Goal: Navigation & Orientation: Find specific page/section

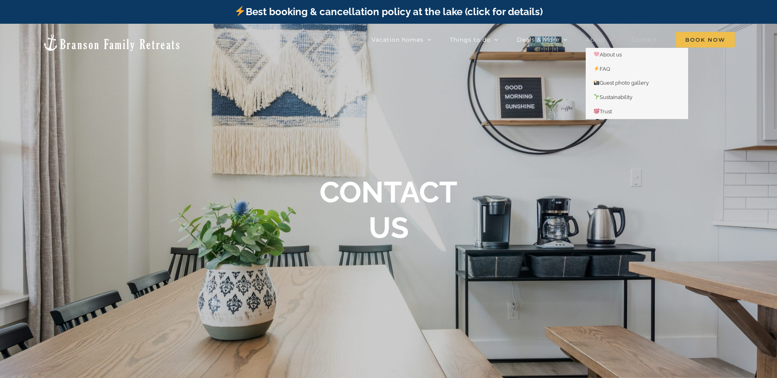
click at [609, 45] on link "About" at bounding box center [599, 40] width 27 height 16
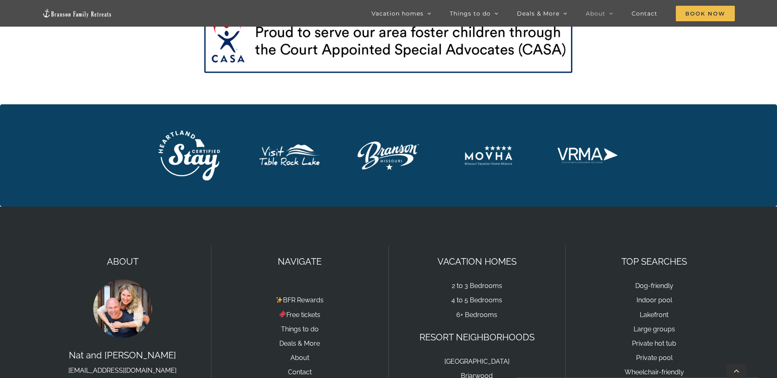
scroll to position [1351, 0]
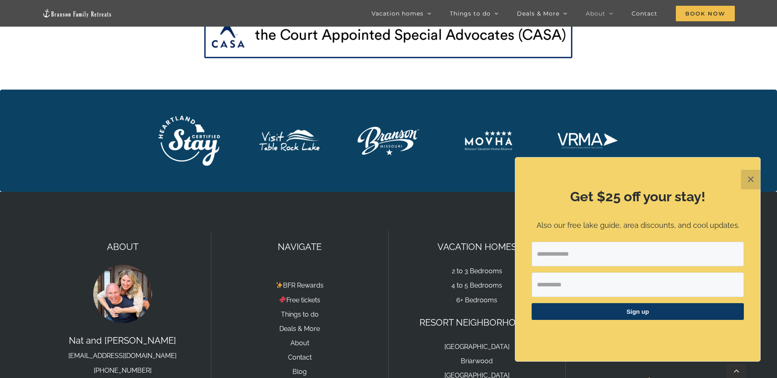
click at [122, 263] on img at bounding box center [122, 293] width 61 height 61
click at [124, 277] on img at bounding box center [122, 293] width 61 height 61
click at [127, 263] on img at bounding box center [122, 293] width 61 height 61
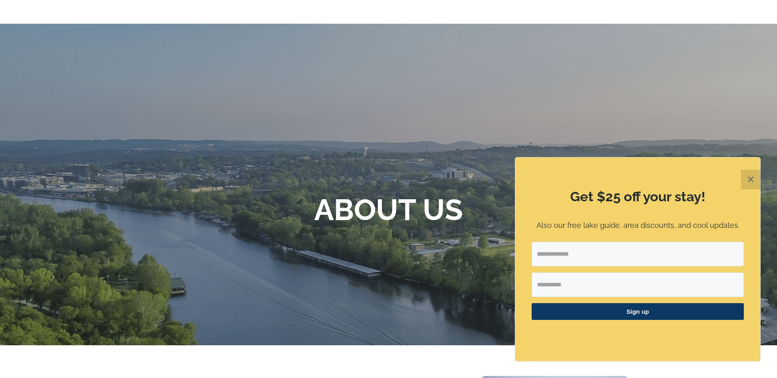
scroll to position [0, 0]
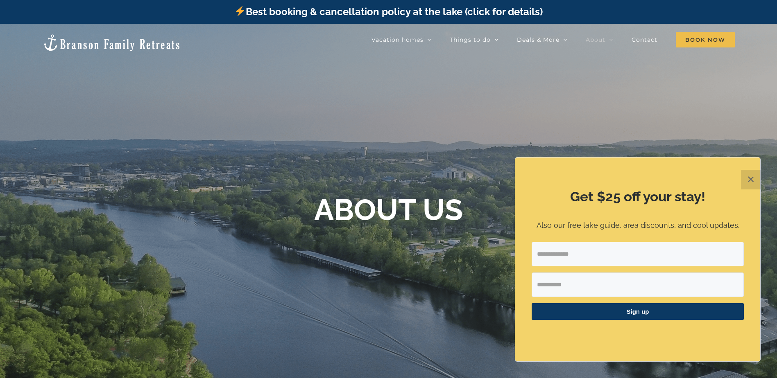
click at [754, 178] on button "✕" at bounding box center [751, 180] width 20 height 20
